Goal: Find specific page/section: Find specific page/section

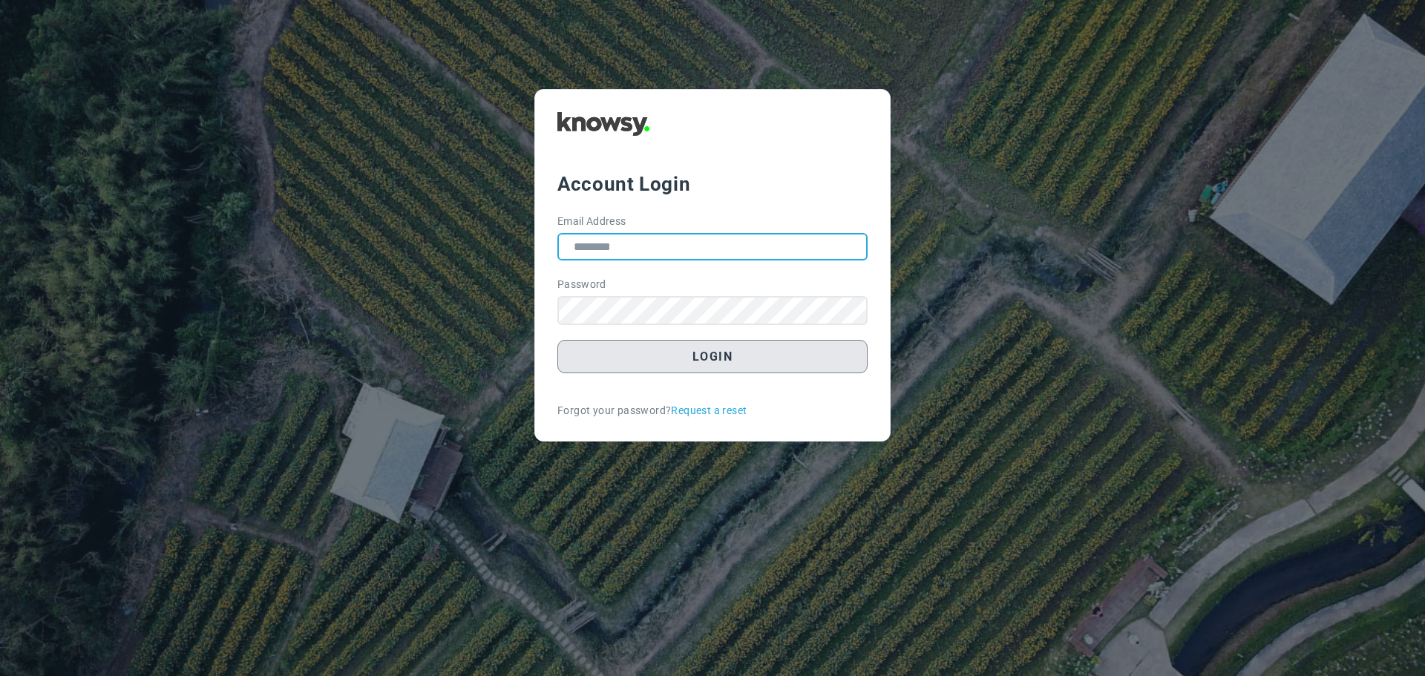
type input "**********"
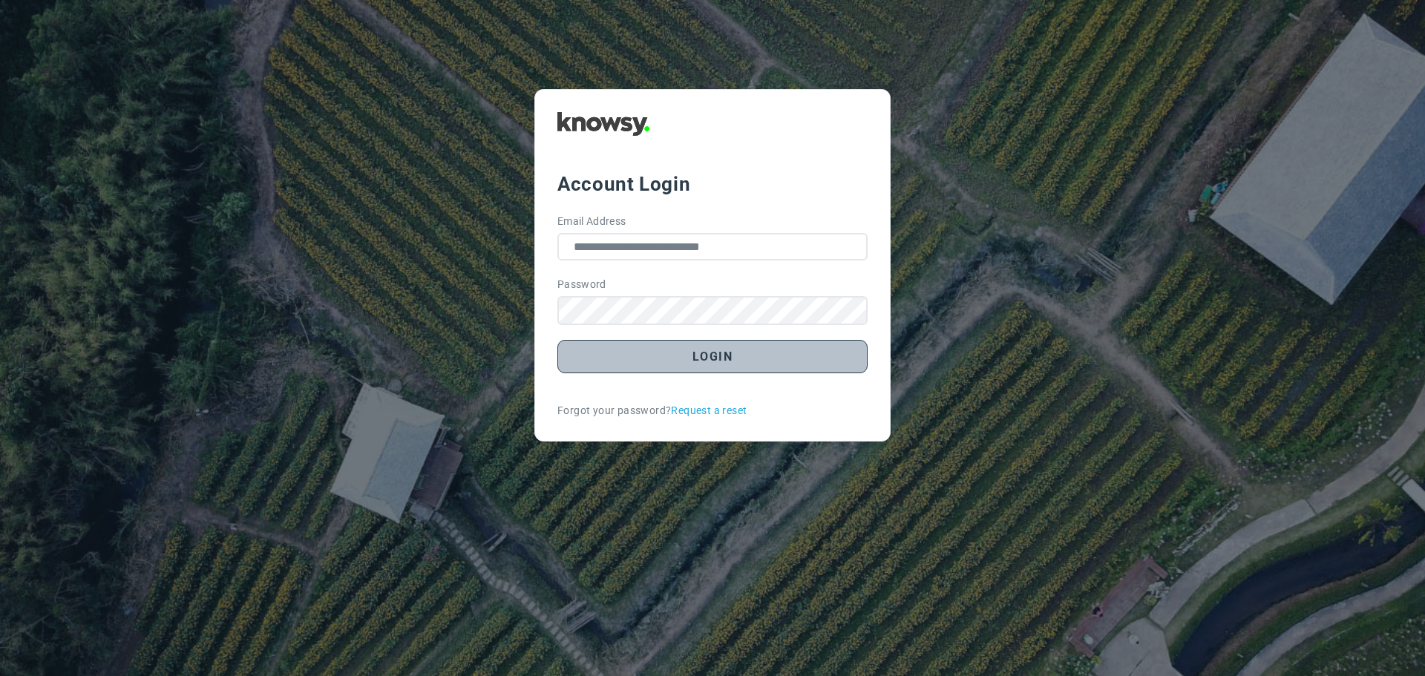
click at [731, 359] on button "Login" at bounding box center [713, 356] width 310 height 33
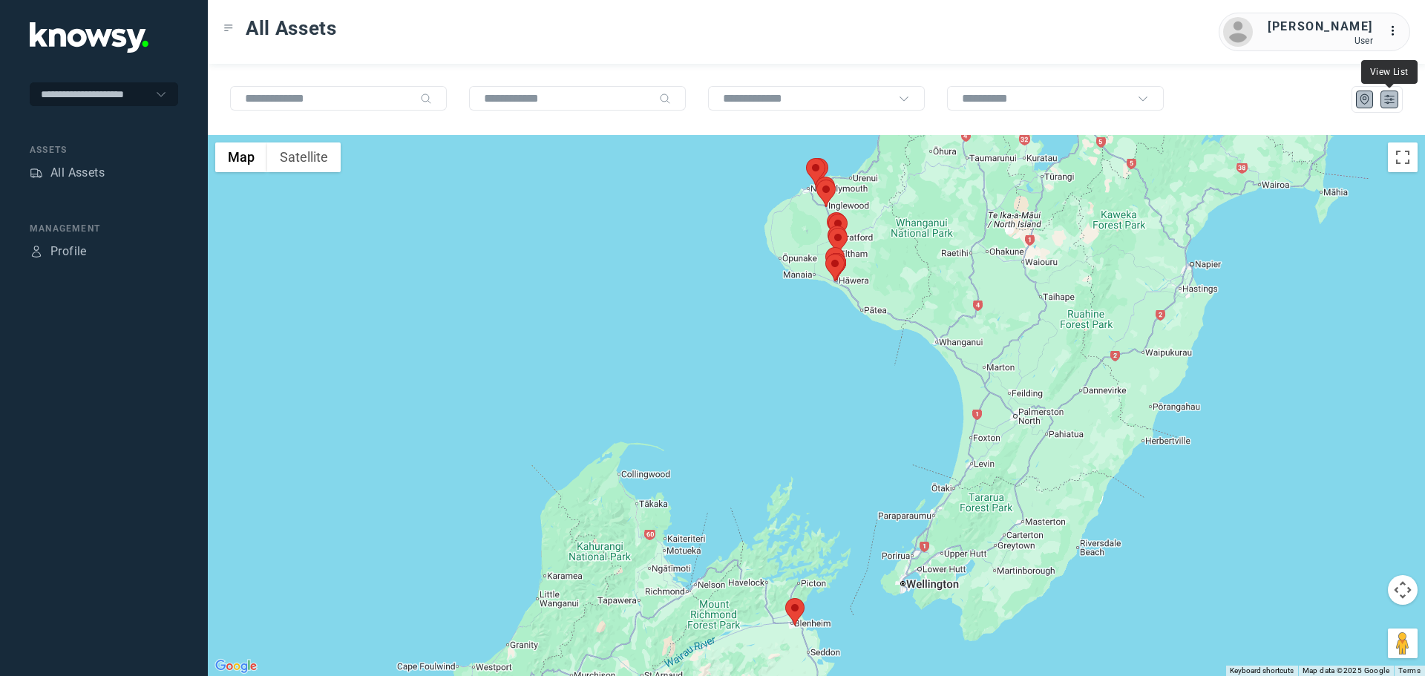
click at [1385, 104] on icon "List" at bounding box center [1389, 99] width 13 height 13
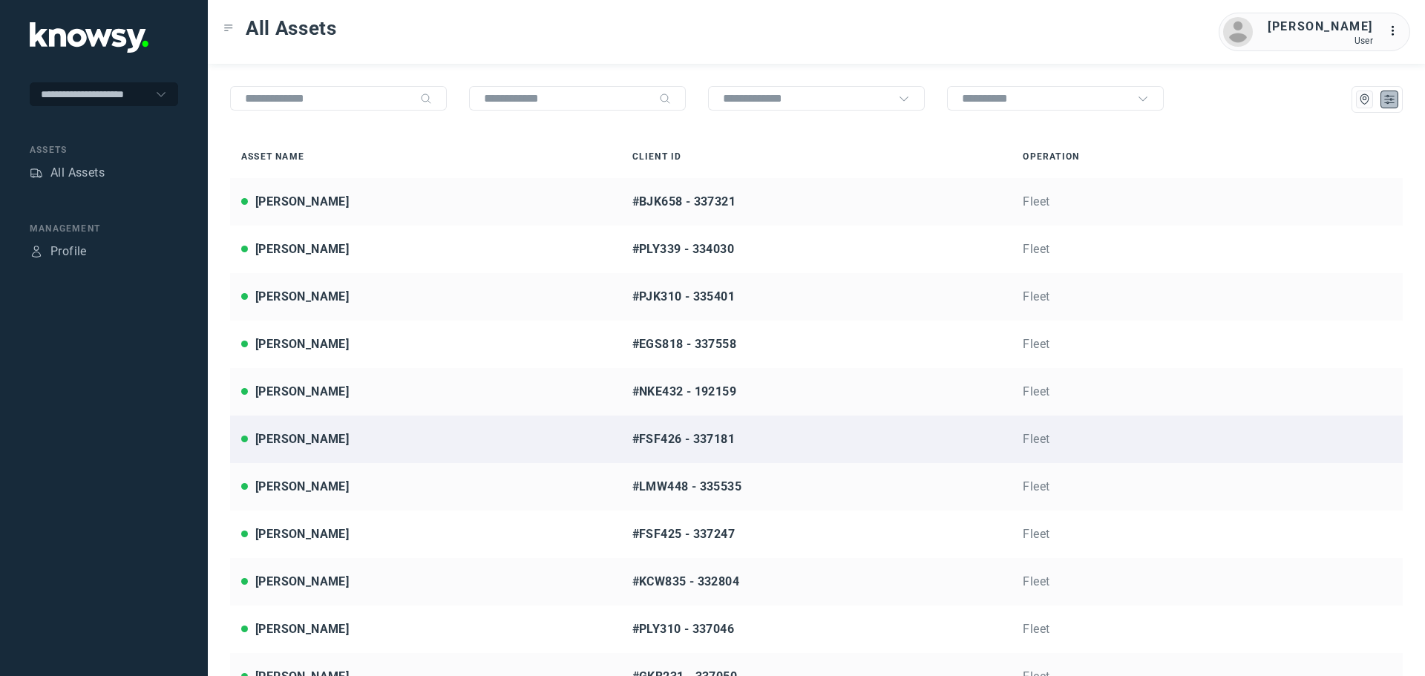
click at [328, 438] on div "[PERSON_NAME]" at bounding box center [425, 440] width 369 height 18
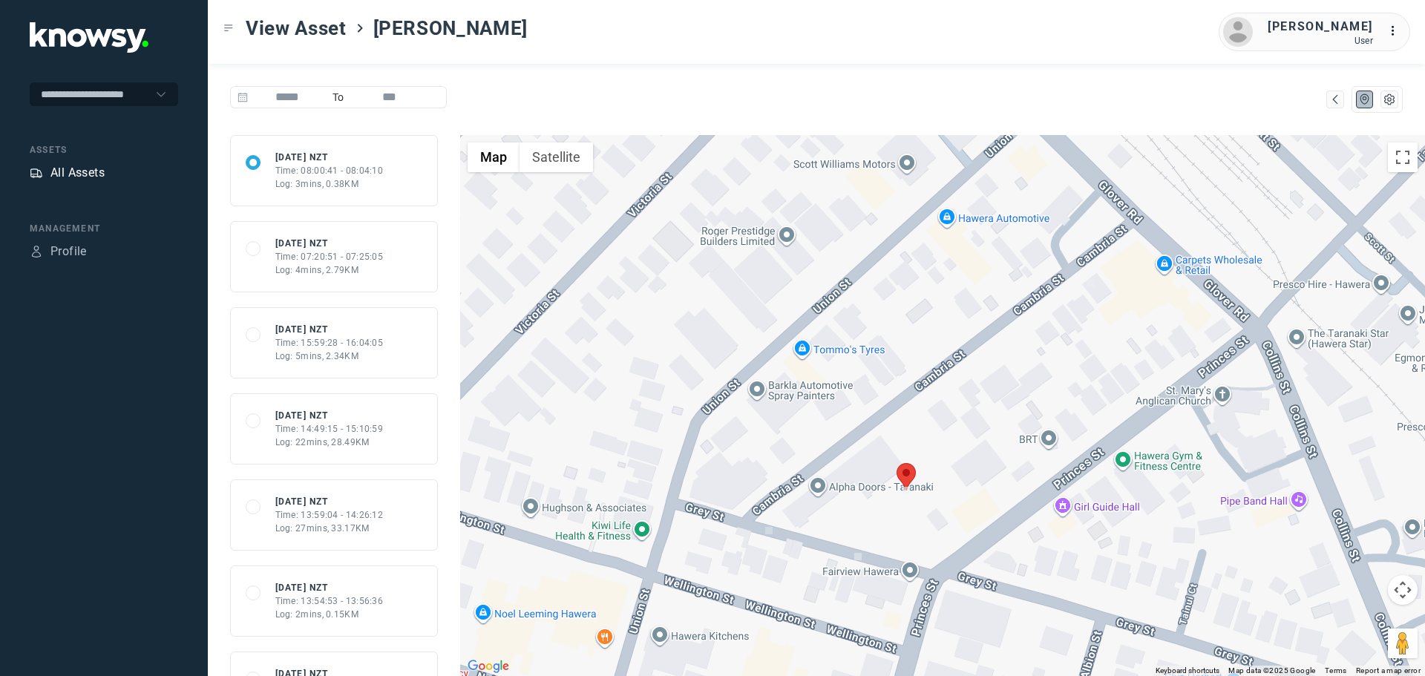
click at [66, 166] on div "All Assets" at bounding box center [77, 173] width 54 height 18
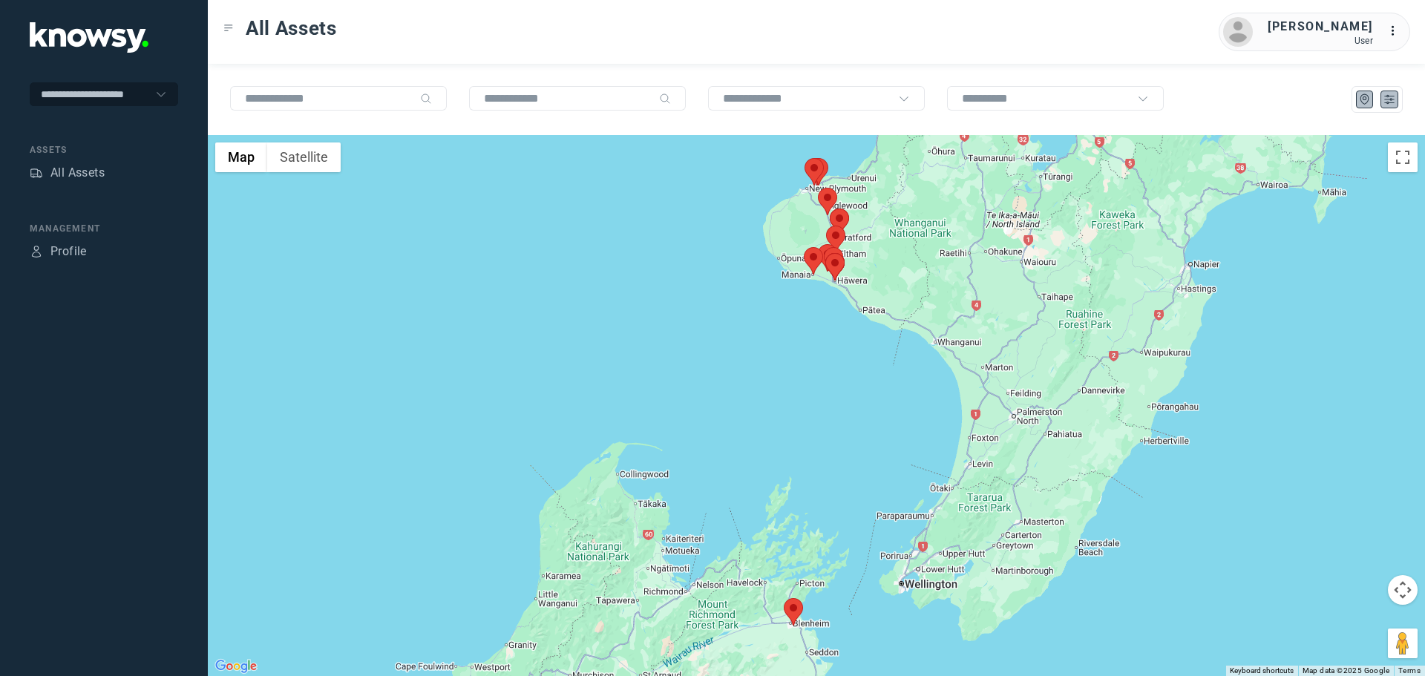
click at [1397, 99] on button at bounding box center [1390, 100] width 18 height 18
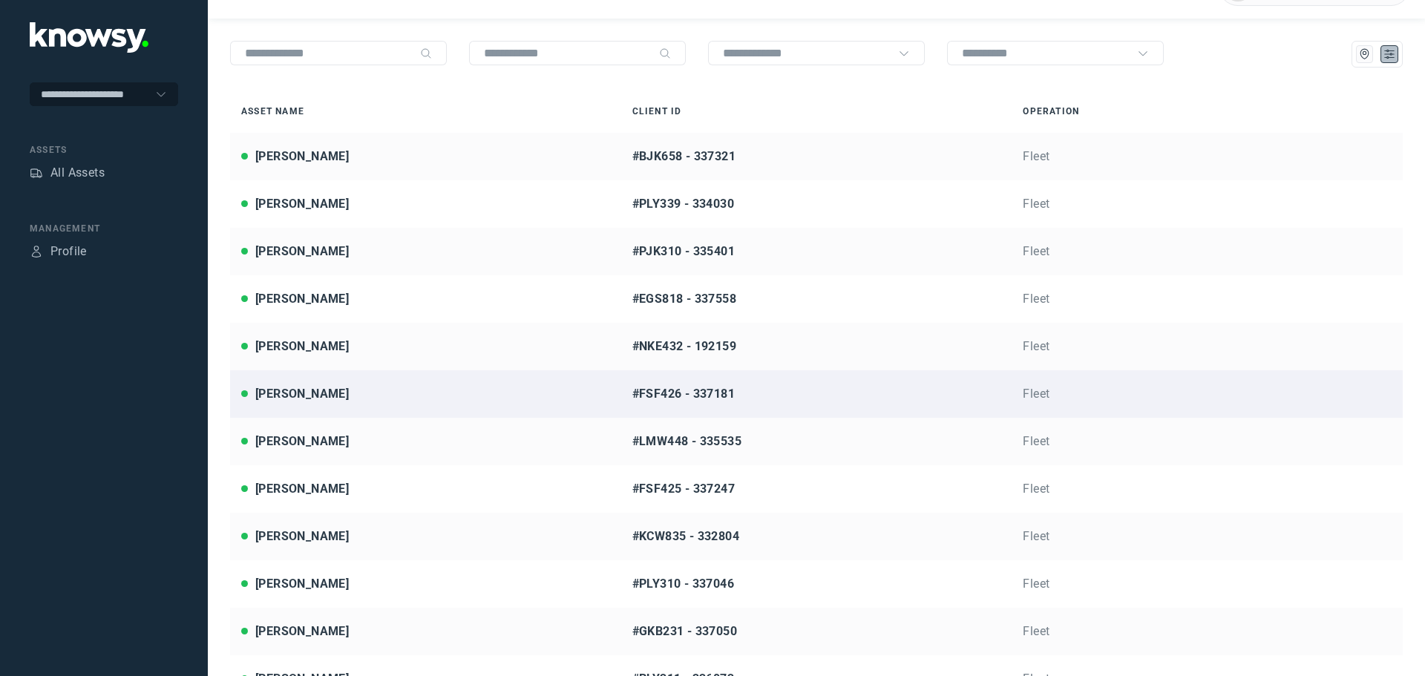
scroll to position [53, 0]
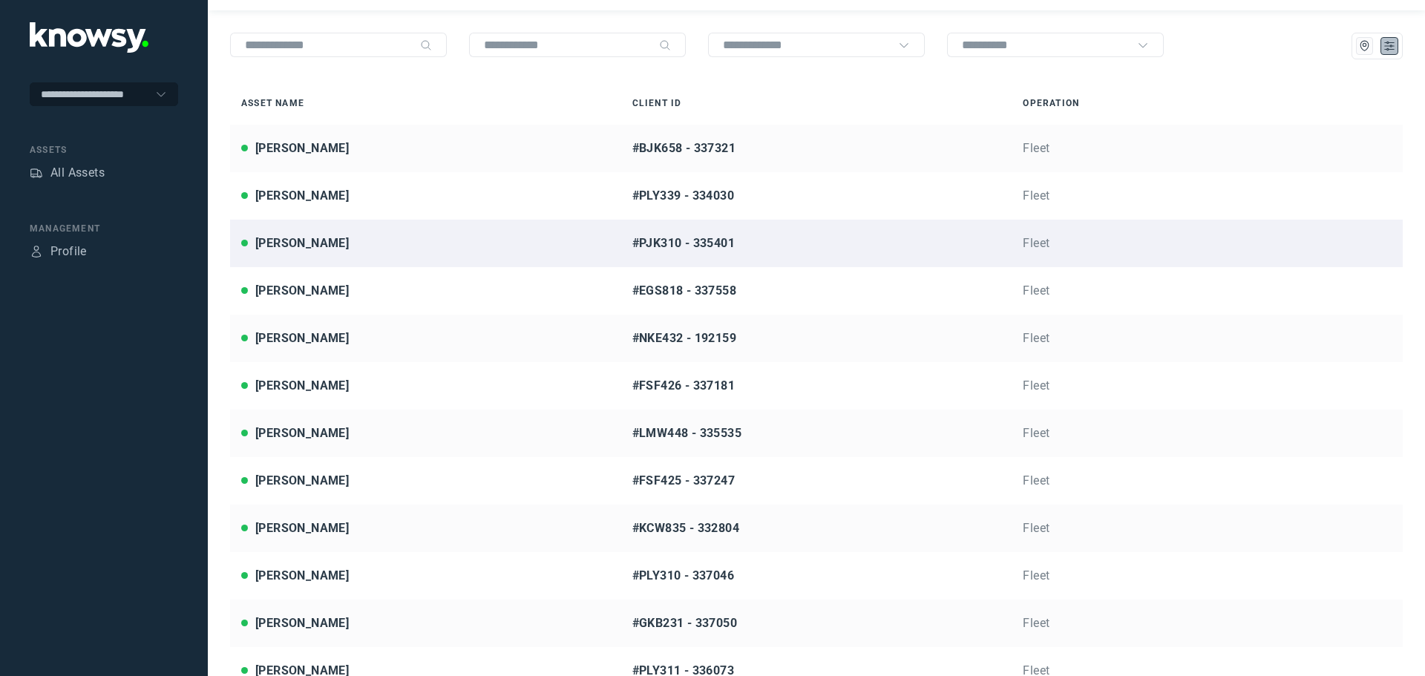
click at [375, 241] on div "[PERSON_NAME]" at bounding box center [425, 244] width 369 height 18
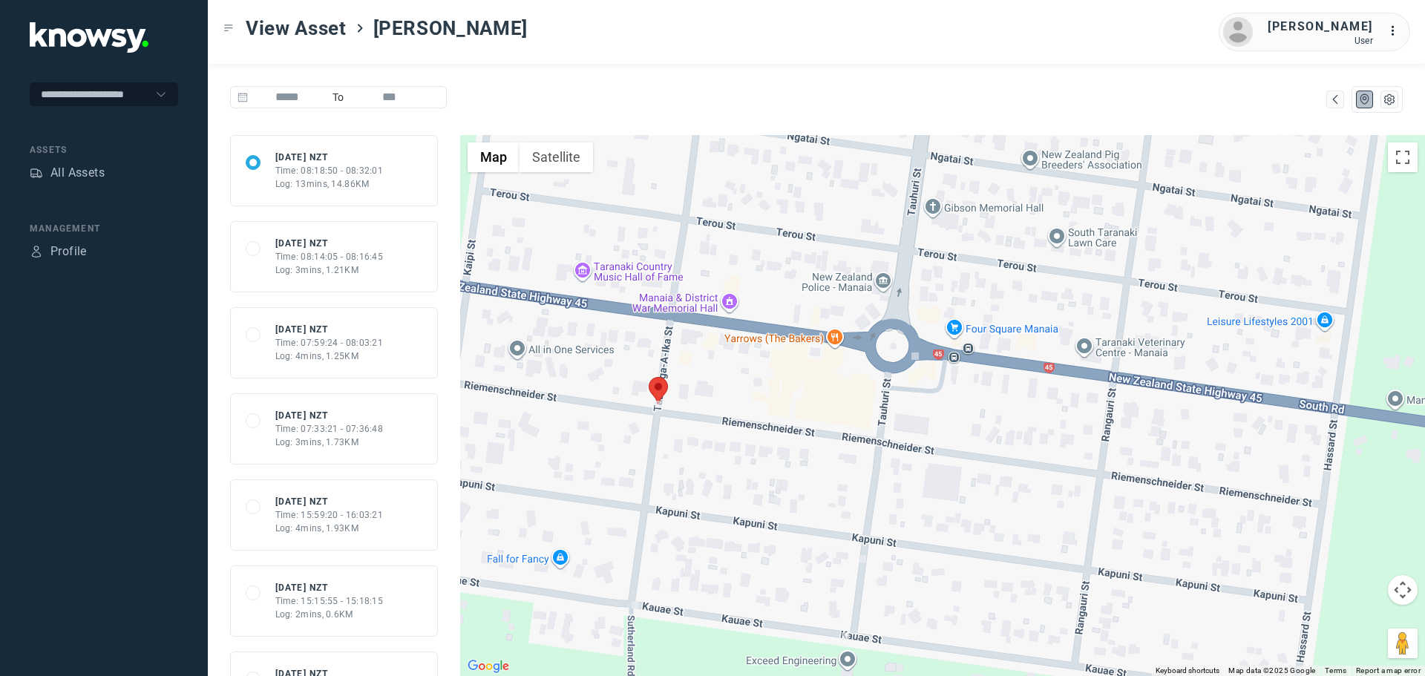
drag, startPoint x: 895, startPoint y: 355, endPoint x: 837, endPoint y: 412, distance: 81.4
click at [837, 412] on div at bounding box center [942, 405] width 965 height 541
click at [82, 174] on div "All Assets" at bounding box center [77, 173] width 54 height 18
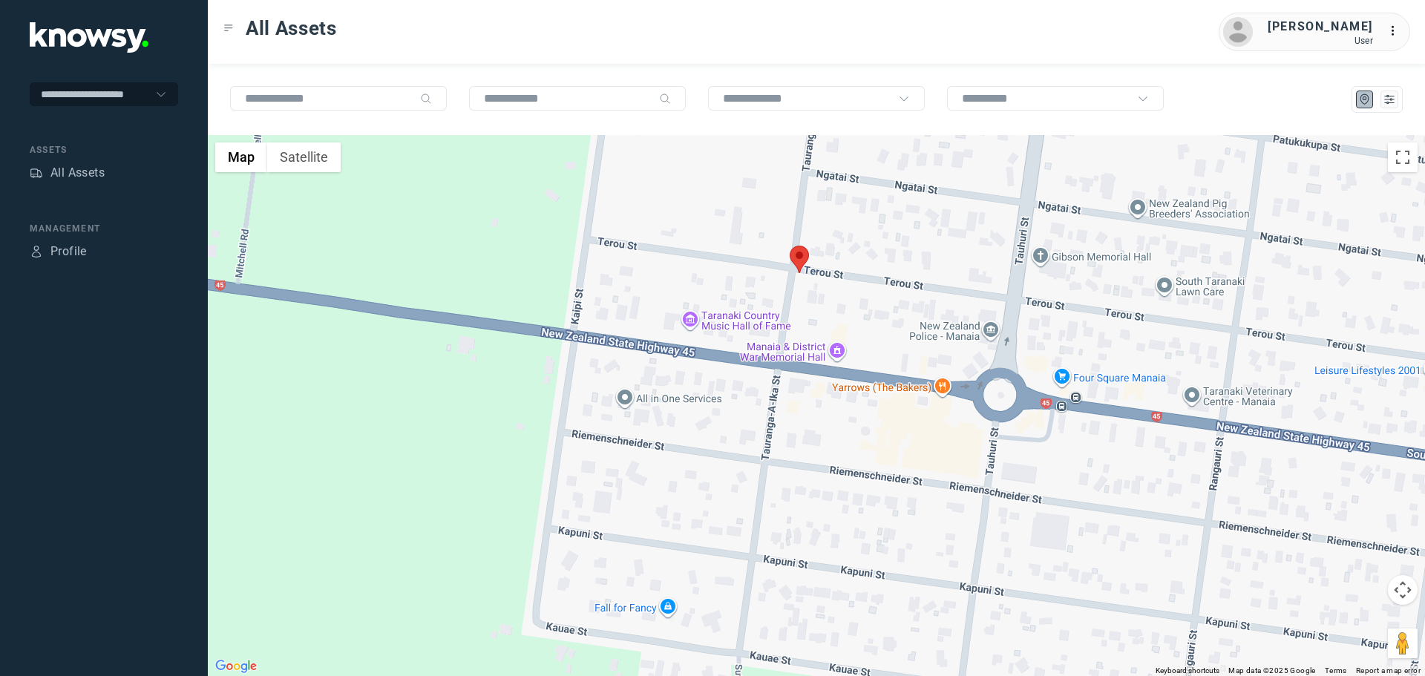
click at [790, 246] on area at bounding box center [790, 246] width 0 height 0
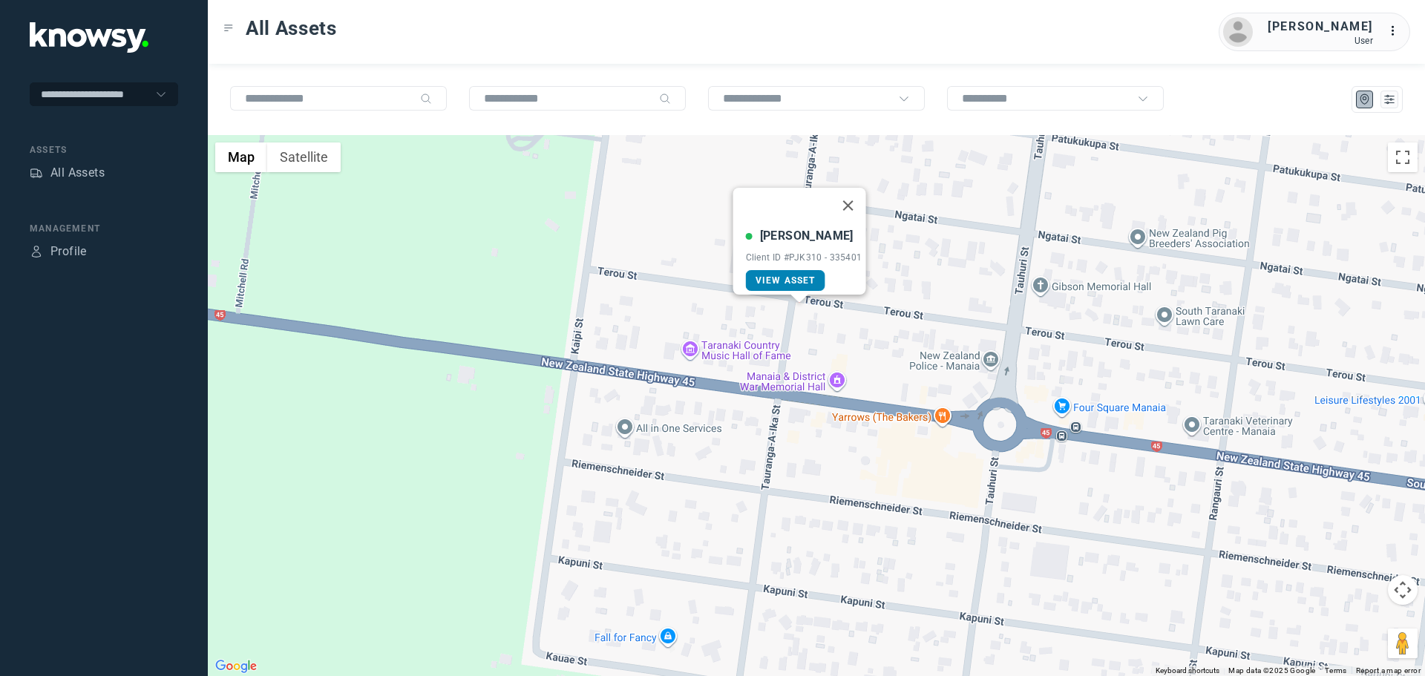
click at [796, 275] on span "View Asset" at bounding box center [786, 280] width 60 height 10
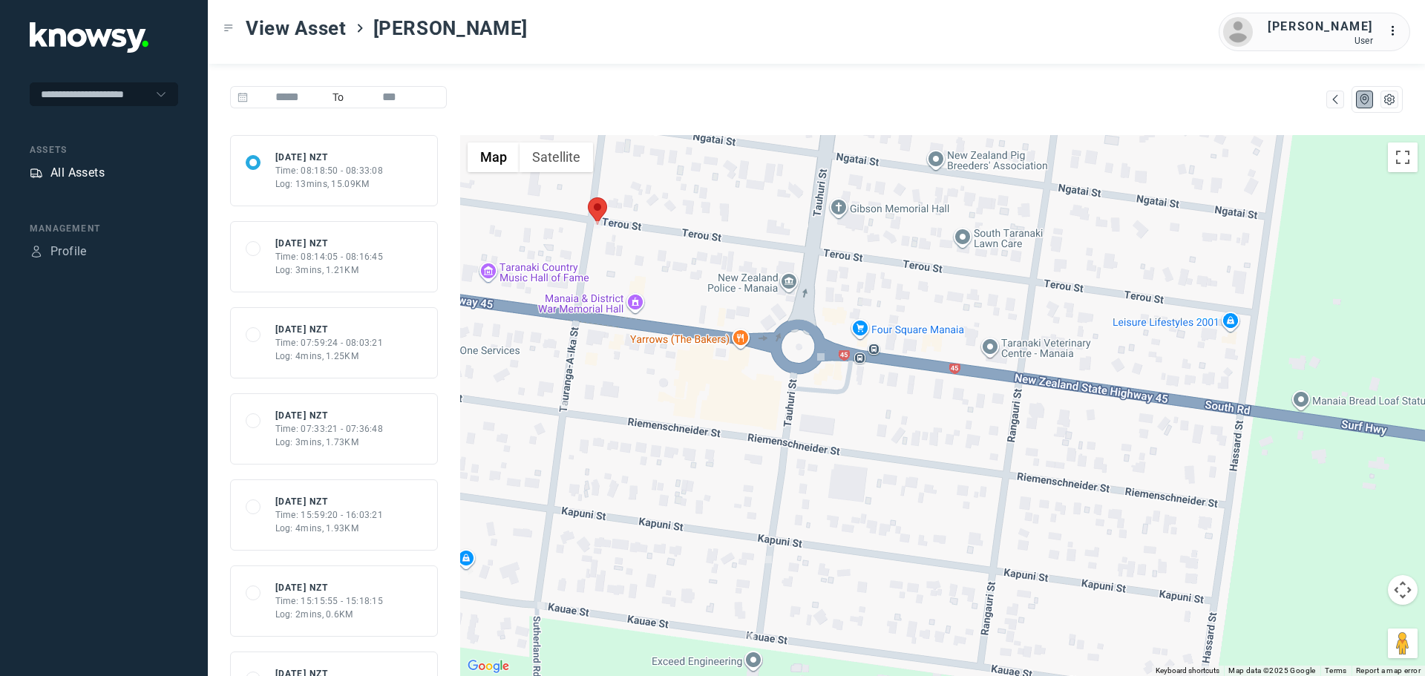
click at [76, 177] on div "All Assets" at bounding box center [77, 173] width 54 height 18
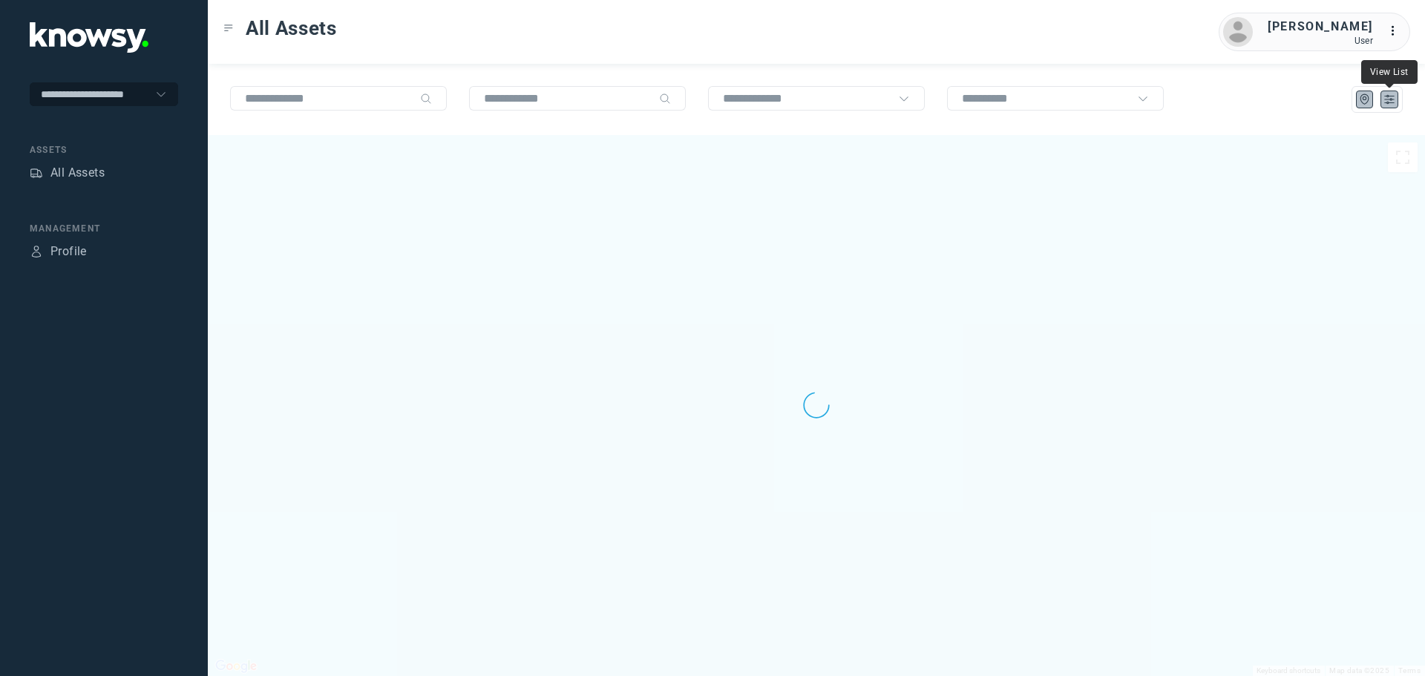
click at [1386, 99] on icon "List" at bounding box center [1389, 99] width 13 height 13
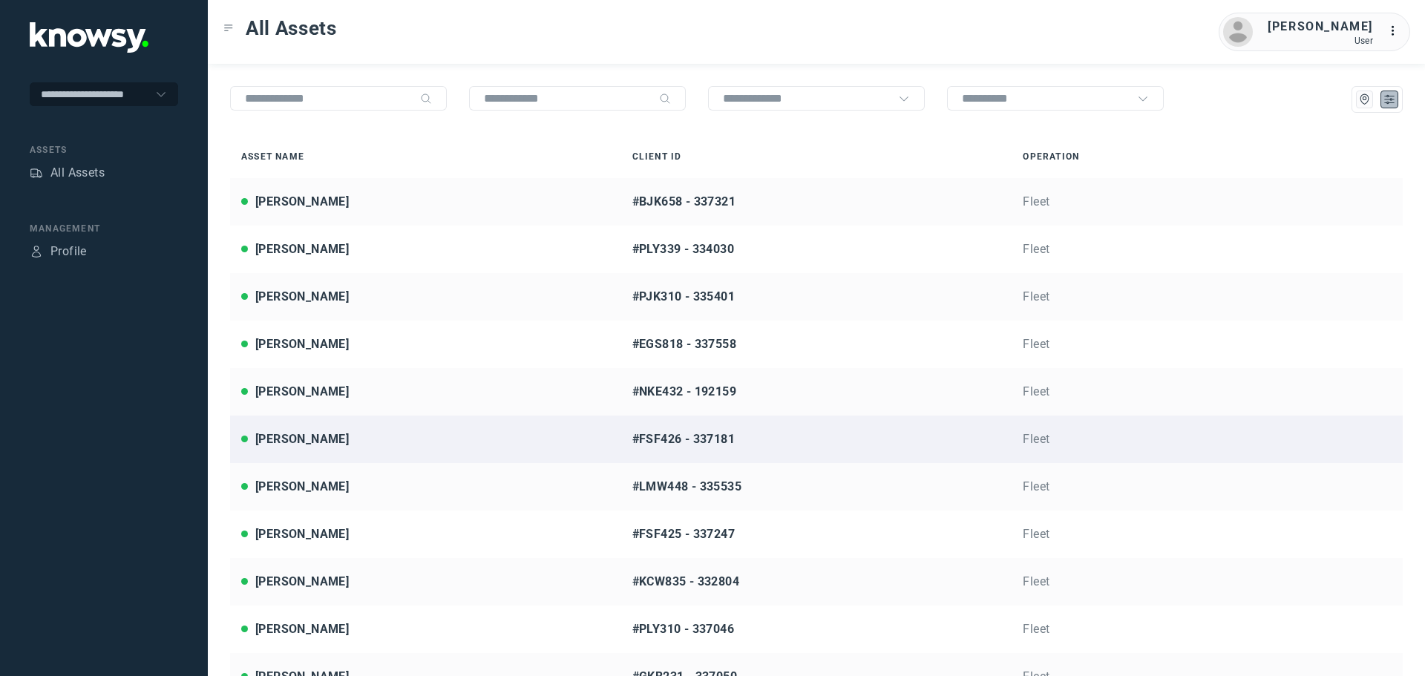
click at [344, 439] on div "[PERSON_NAME]" at bounding box center [425, 440] width 369 height 18
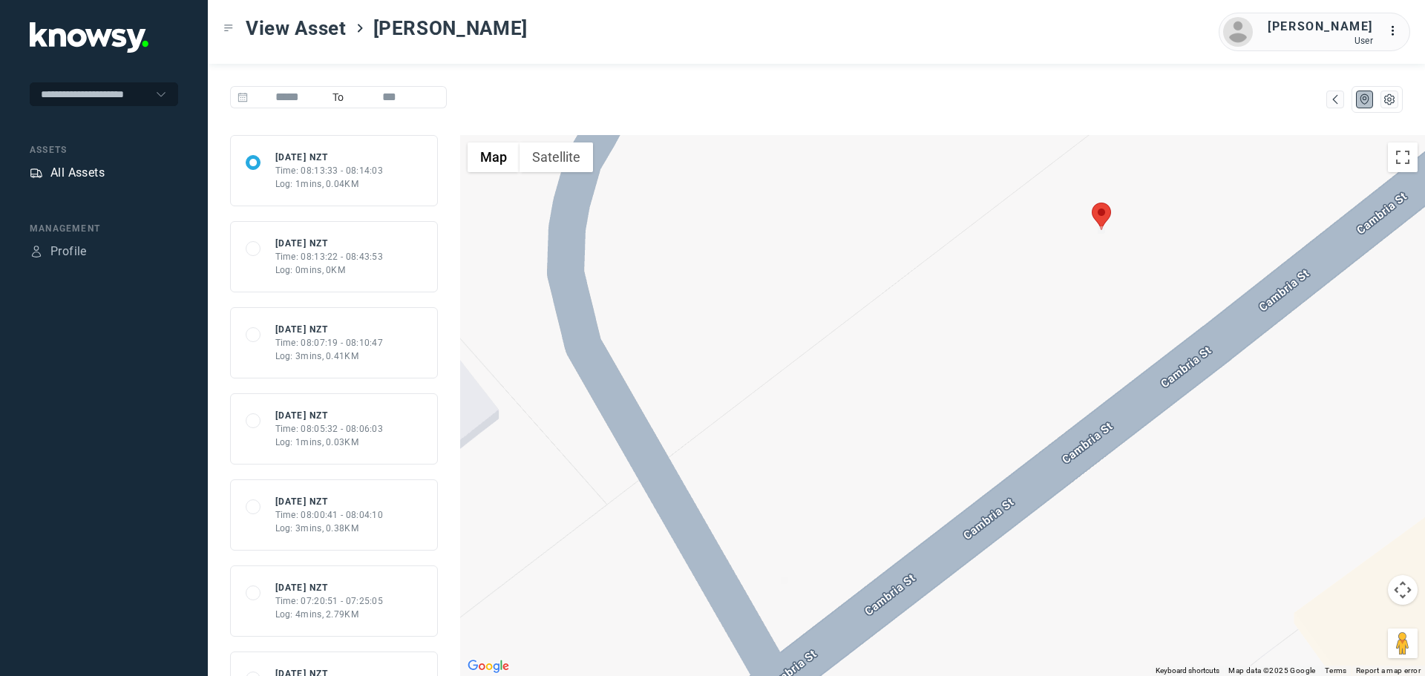
click at [69, 178] on div "All Assets" at bounding box center [77, 173] width 54 height 18
